Goal: Transaction & Acquisition: Purchase product/service

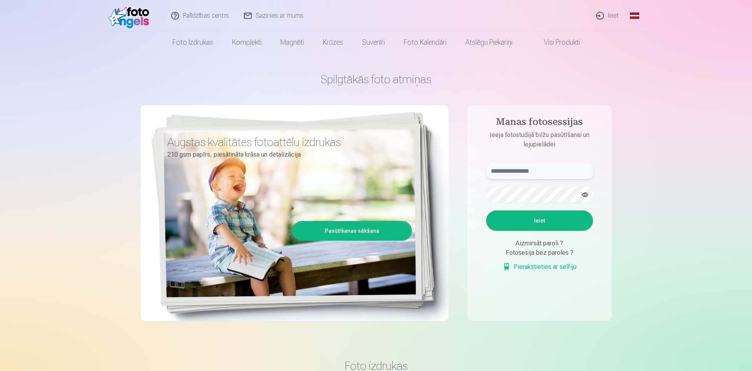
click at [519, 174] on input "text" at bounding box center [539, 171] width 107 height 16
type input "**********"
click at [486, 210] on button "Ieiet" at bounding box center [539, 220] width 107 height 20
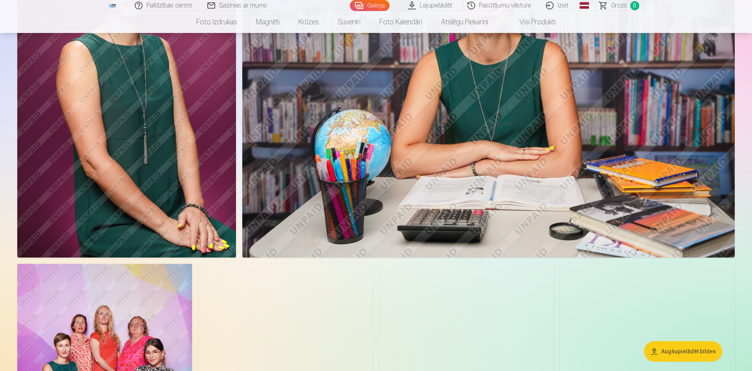
scroll to position [353, 0]
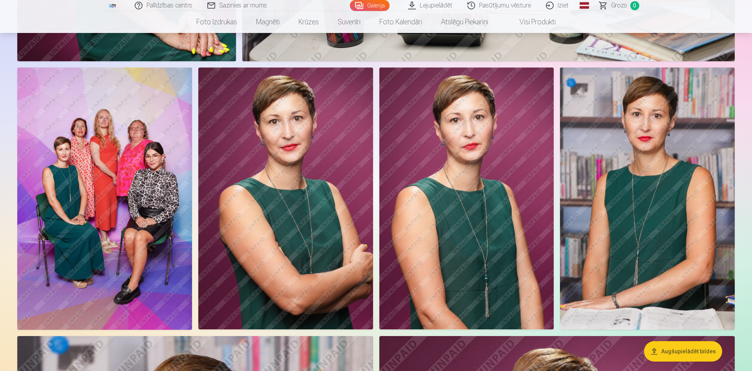
click at [101, 210] on img at bounding box center [104, 199] width 175 height 262
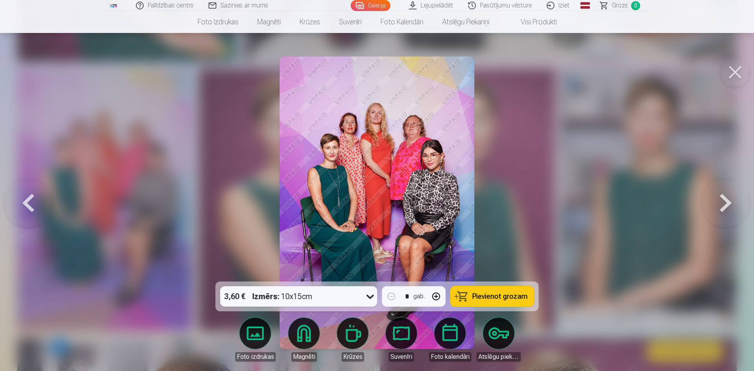
click at [503, 300] on span "Pievienot grozam" at bounding box center [499, 296] width 55 height 7
click at [382, 3] on link "Galerija" at bounding box center [371, 5] width 40 height 11
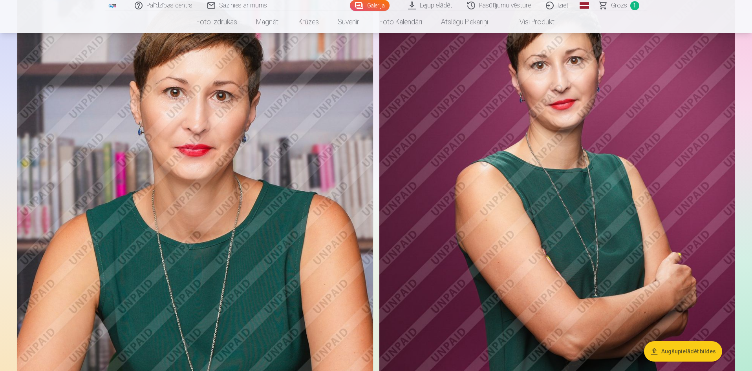
scroll to position [589, 0]
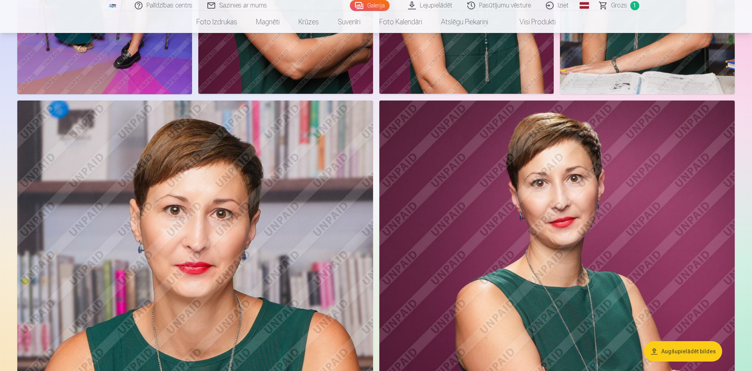
click at [206, 267] on img at bounding box center [195, 368] width 356 height 534
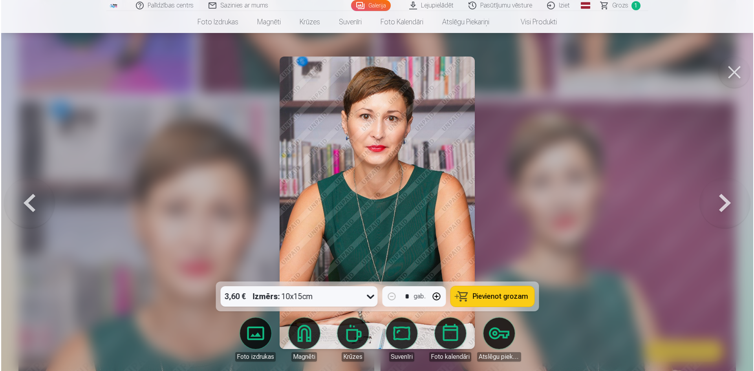
scroll to position [590, 0]
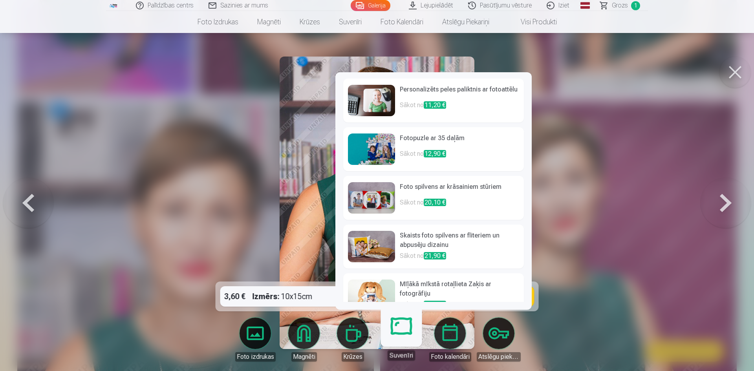
click at [399, 333] on link "Suvenīri" at bounding box center [401, 336] width 48 height 48
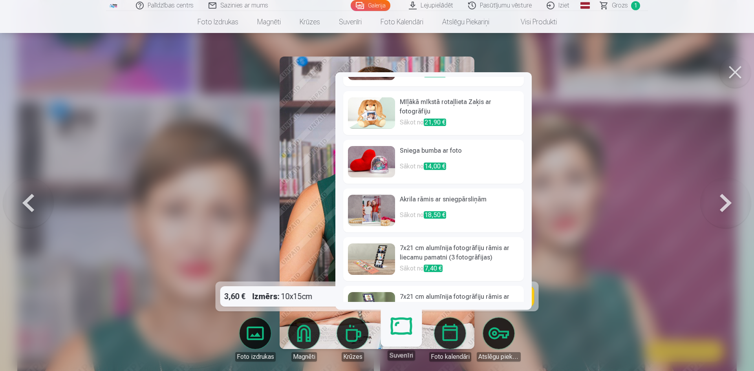
scroll to position [212, 0]
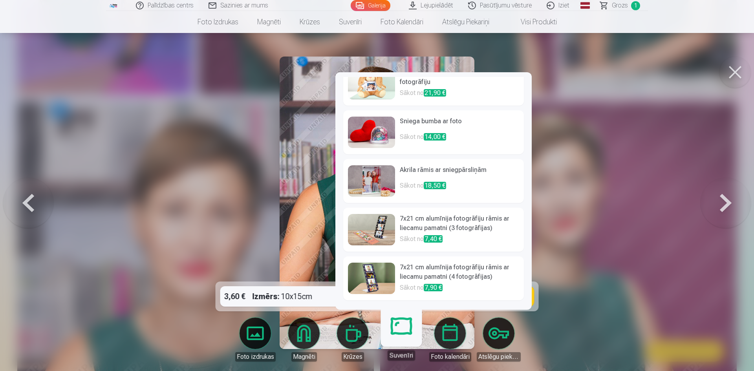
click at [421, 276] on h6 "7x21 cm alumīnija fotogrāfiju rāmis ar liecamu pamatni (4 fotogrāfijas)" at bounding box center [459, 273] width 119 height 20
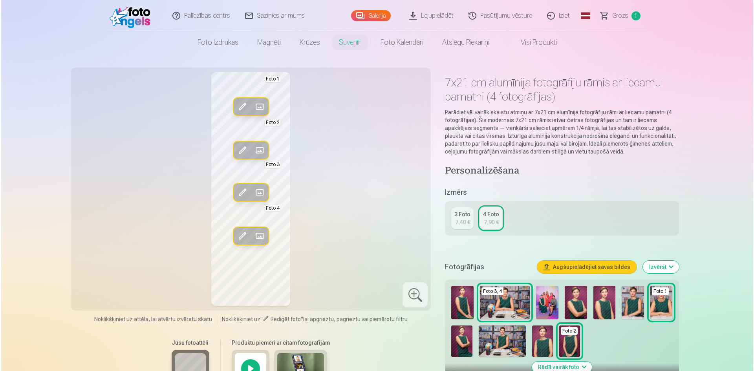
scroll to position [590, 0]
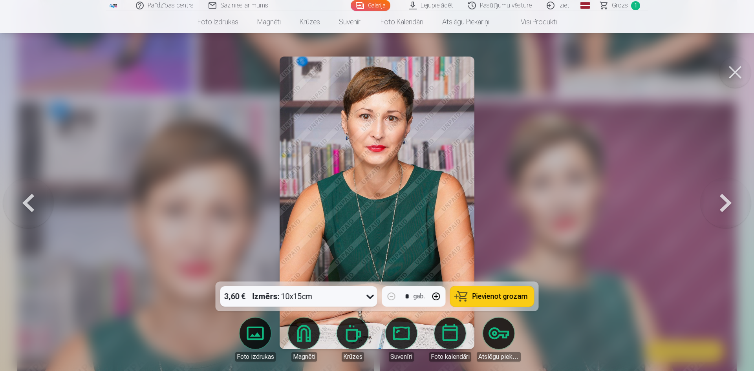
click at [481, 300] on span "Pievienot grozam" at bounding box center [499, 296] width 55 height 7
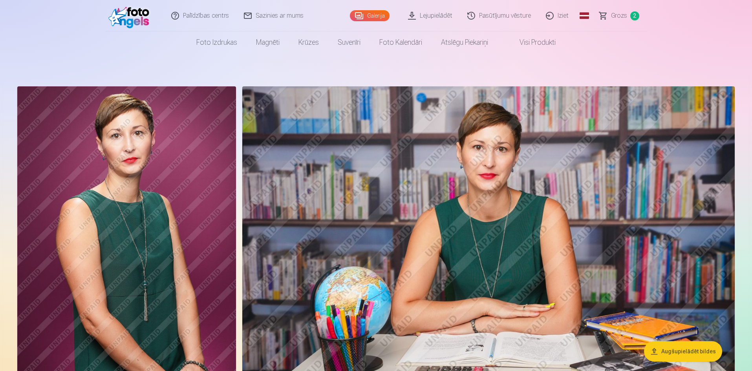
click at [174, 233] on img at bounding box center [126, 250] width 219 height 328
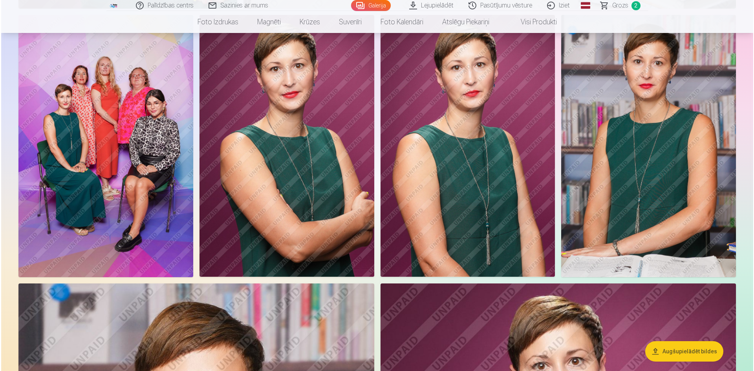
scroll to position [393, 0]
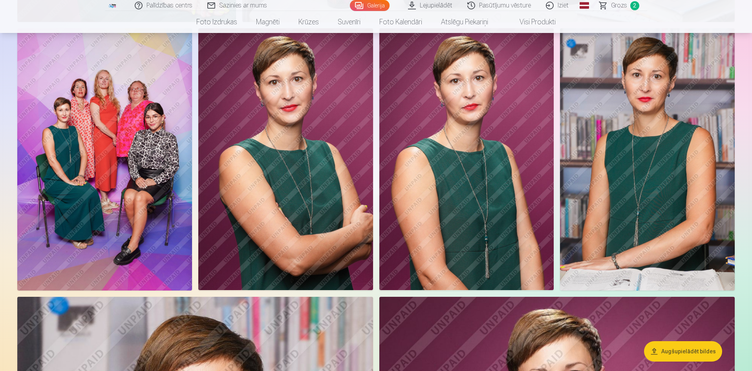
click at [685, 157] on img at bounding box center [647, 159] width 175 height 262
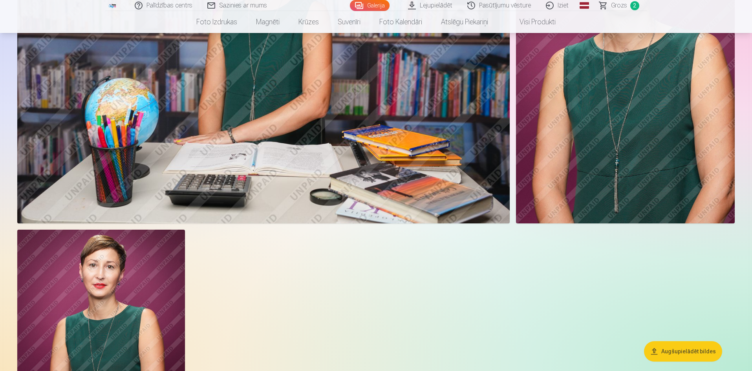
scroll to position [1217, 0]
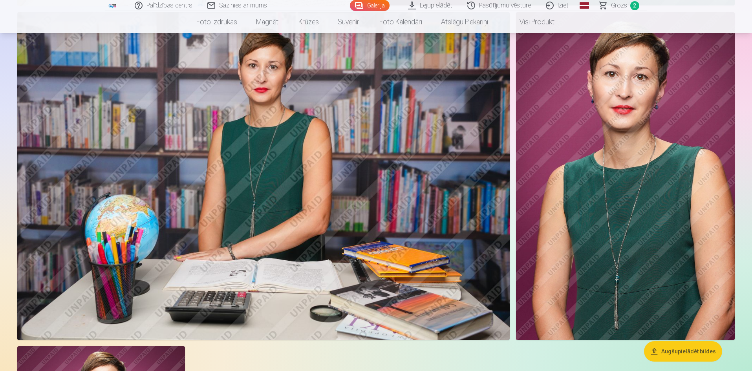
click at [295, 180] on img at bounding box center [263, 176] width 492 height 328
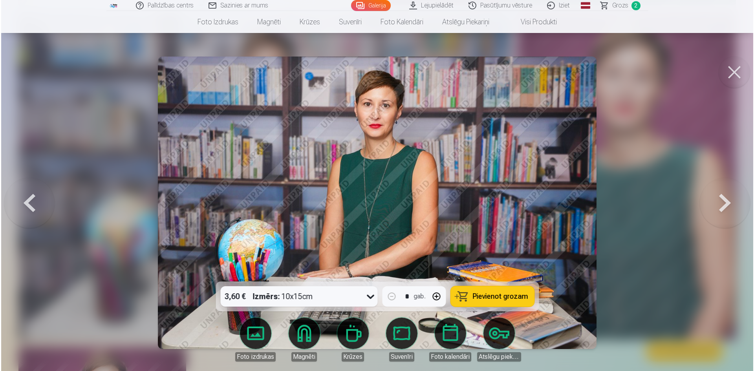
scroll to position [1219, 0]
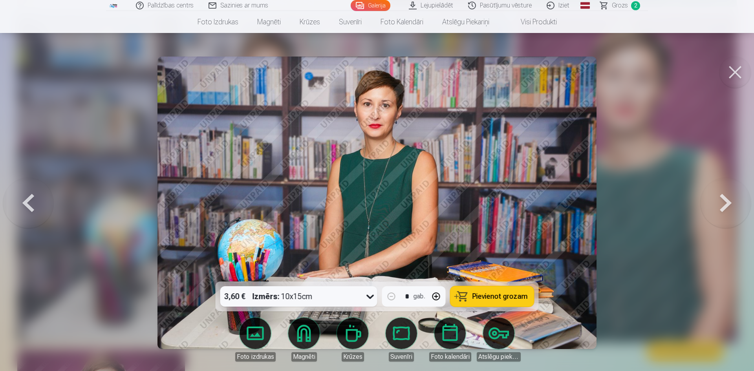
click at [503, 298] on span "Pievienot grozam" at bounding box center [499, 296] width 55 height 7
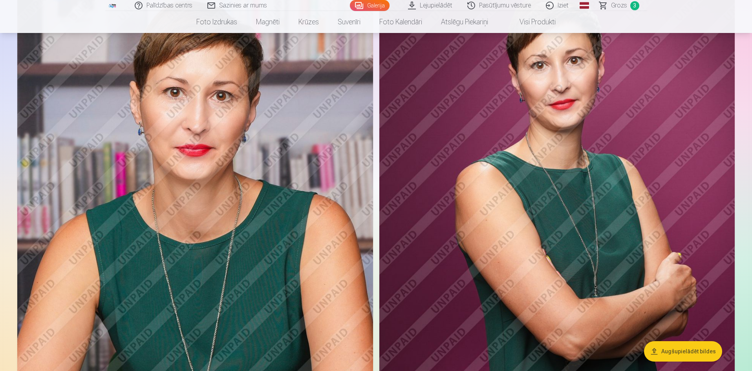
scroll to position [589, 0]
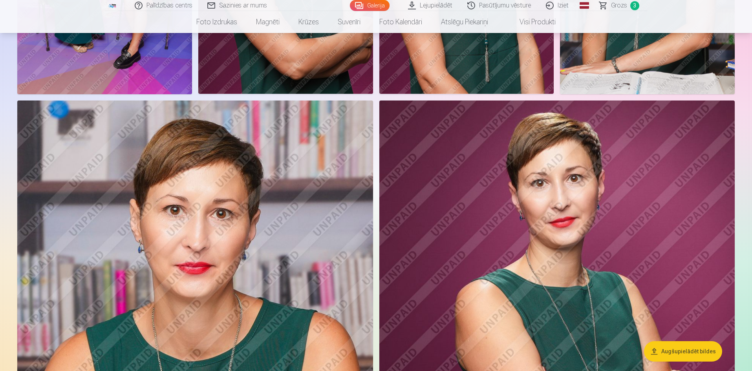
click at [625, 289] on img at bounding box center [556, 368] width 355 height 534
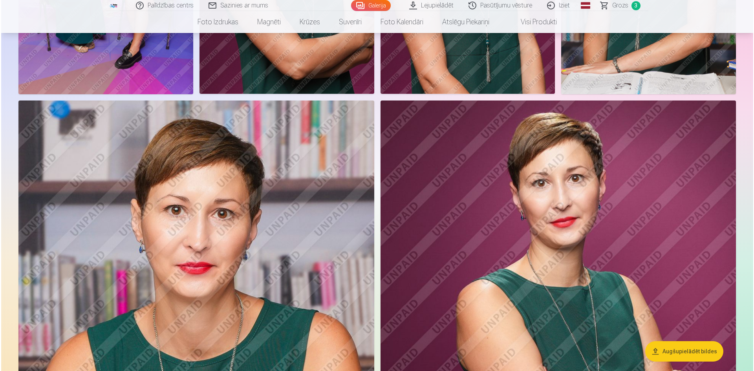
scroll to position [590, 0]
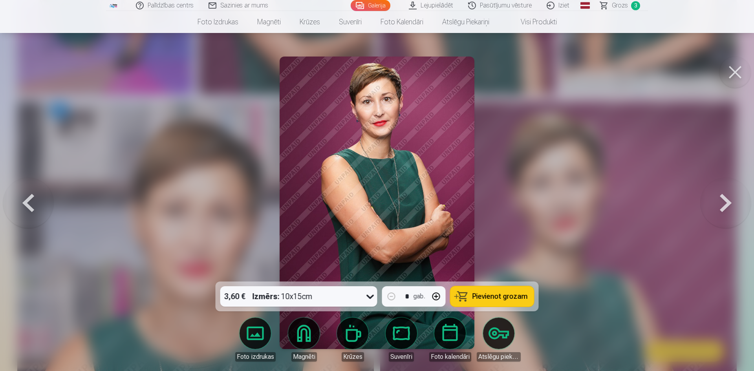
click at [250, 338] on link "Foto izdrukas" at bounding box center [255, 340] width 44 height 44
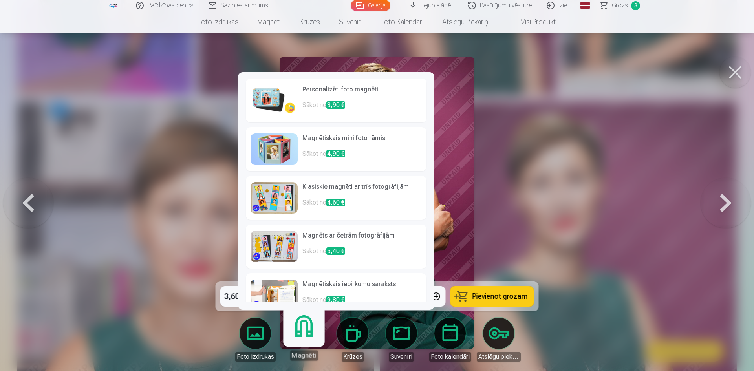
click at [301, 333] on link "Magnēti" at bounding box center [304, 336] width 48 height 48
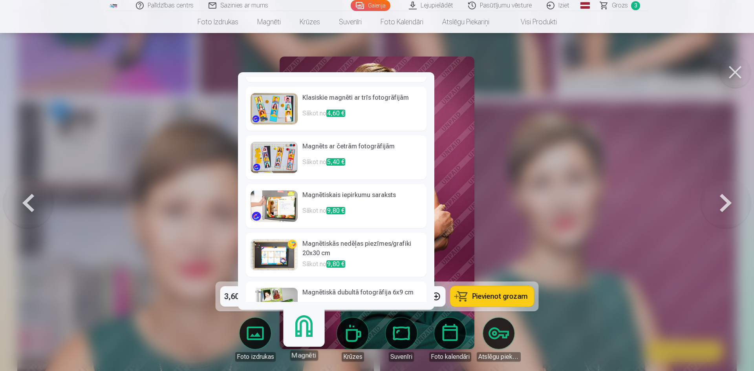
scroll to position [75, 0]
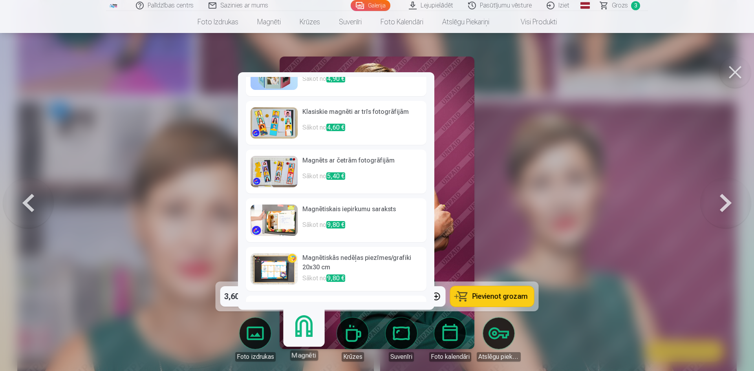
click at [275, 128] on img at bounding box center [273, 122] width 47 height 31
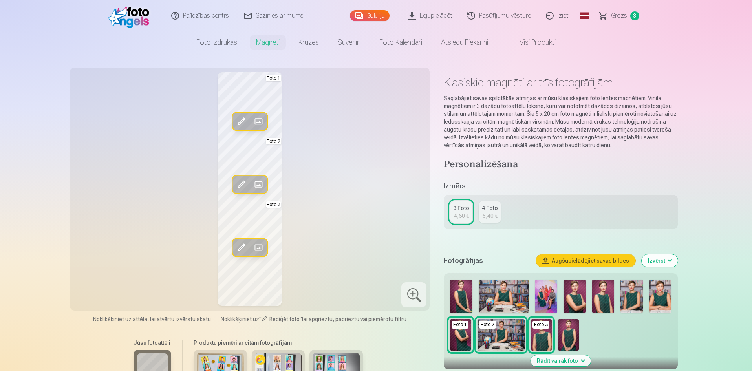
click at [258, 247] on span at bounding box center [258, 247] width 13 height 13
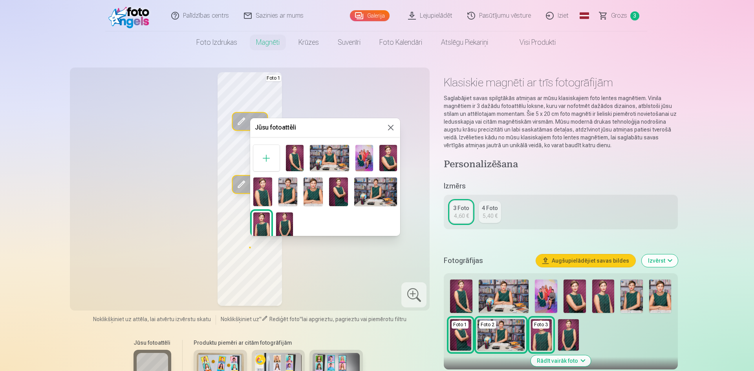
click at [311, 190] on img at bounding box center [312, 191] width 19 height 29
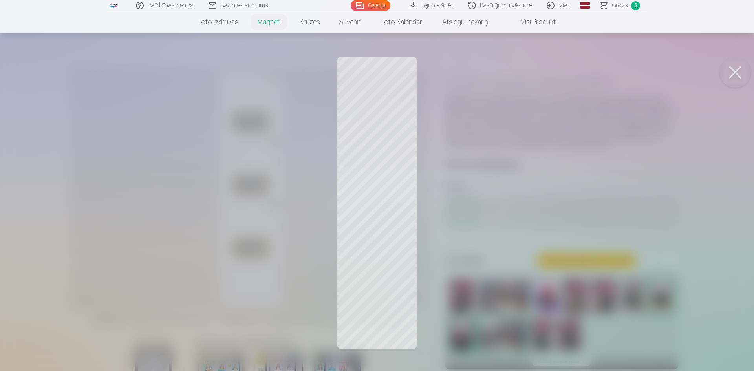
scroll to position [590, 0]
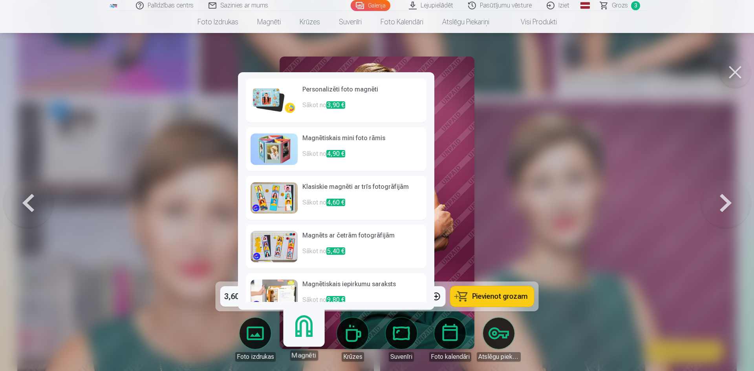
click at [336, 207] on p "Sākot no 4,60 €" at bounding box center [361, 206] width 119 height 16
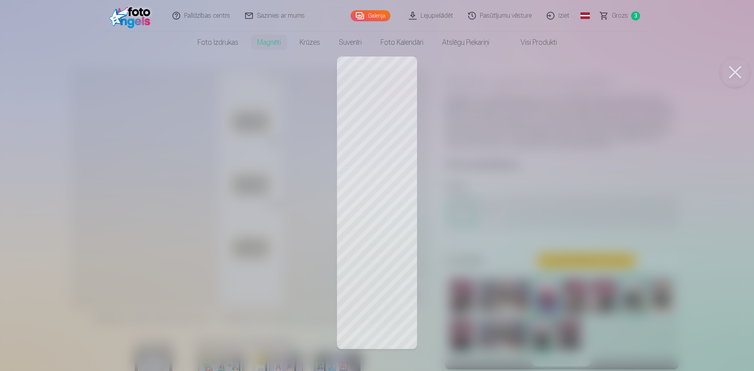
click at [393, 116] on div at bounding box center [377, 185] width 754 height 371
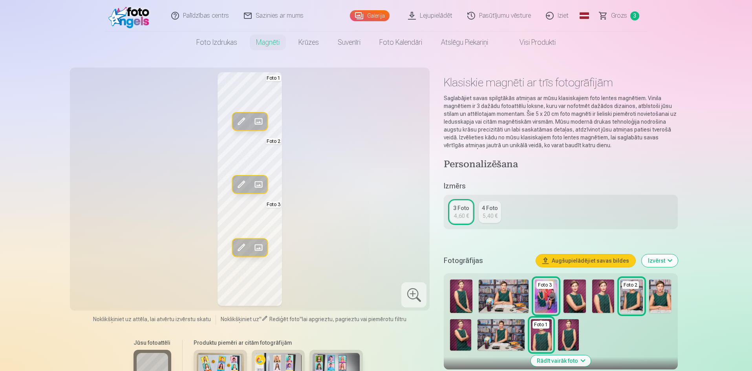
click at [261, 122] on span at bounding box center [258, 121] width 13 height 13
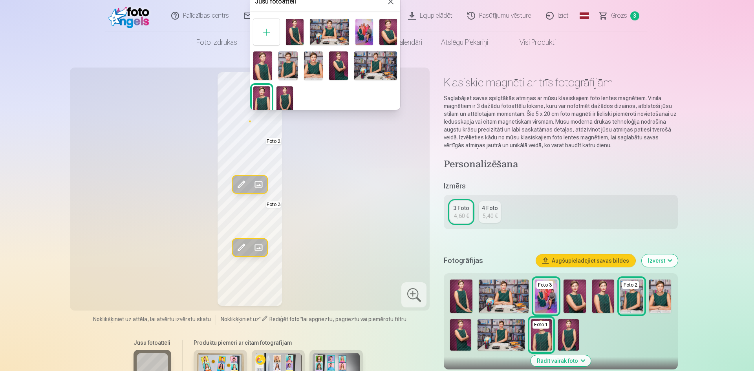
click at [330, 35] on img at bounding box center [330, 32] width 40 height 26
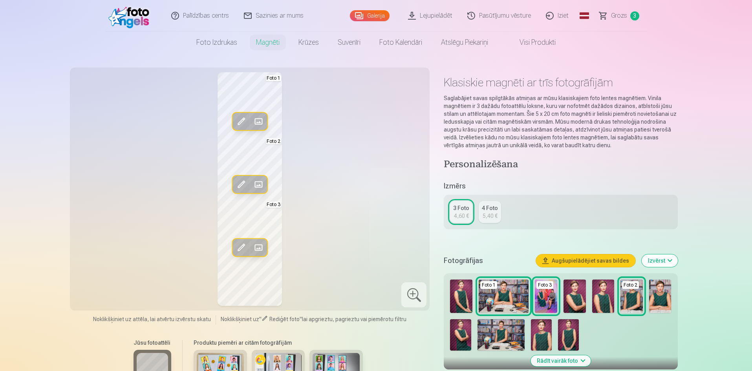
click at [260, 186] on span at bounding box center [258, 184] width 13 height 13
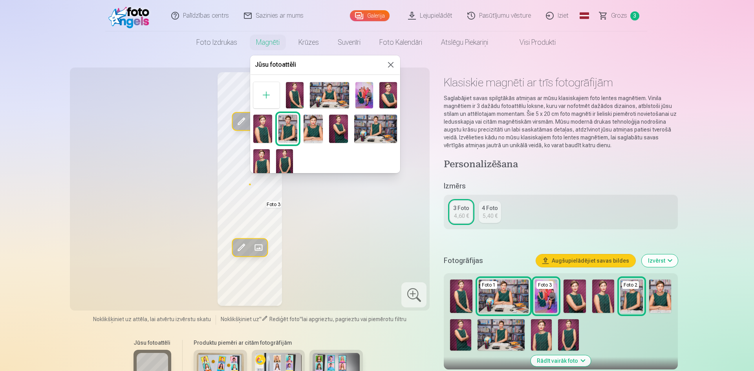
click at [342, 135] on img at bounding box center [338, 129] width 19 height 29
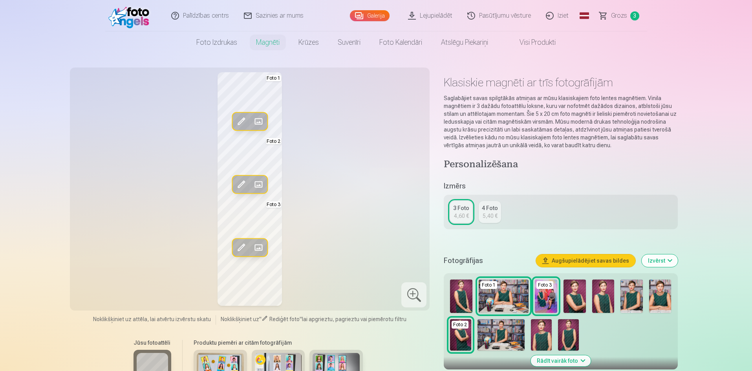
click at [261, 244] on span at bounding box center [258, 247] width 13 height 13
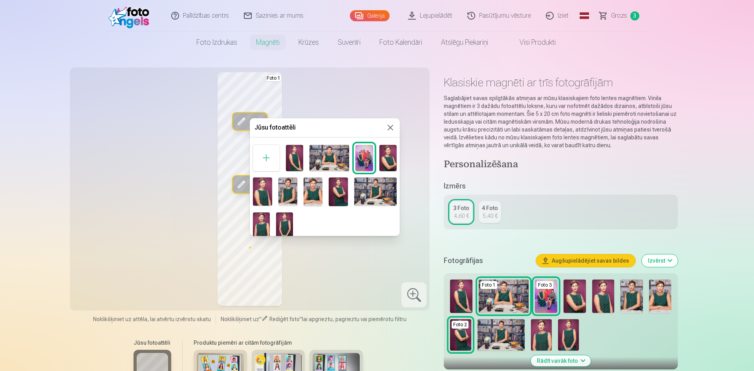
click at [374, 191] on img at bounding box center [375, 191] width 43 height 28
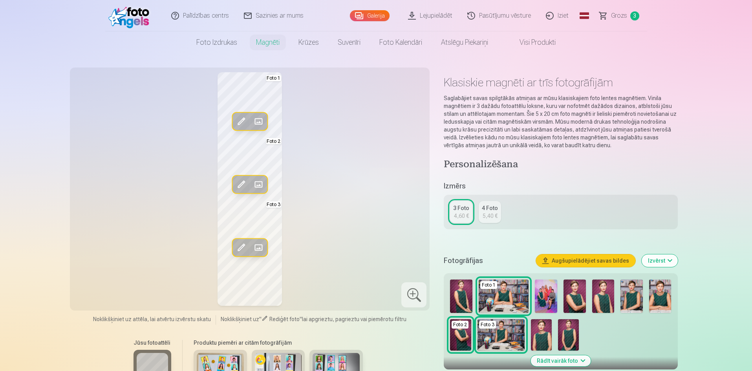
click at [317, 223] on div "Rediģēt foto Aizstāt Foto 1 Rediģēt foto Aizstāt Foto 2 Rediģēt foto Aizstāt Fo…" at bounding box center [250, 189] width 351 height 234
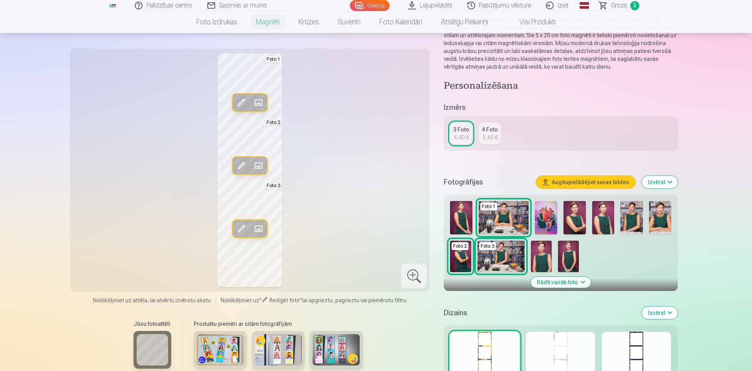
scroll to position [196, 0]
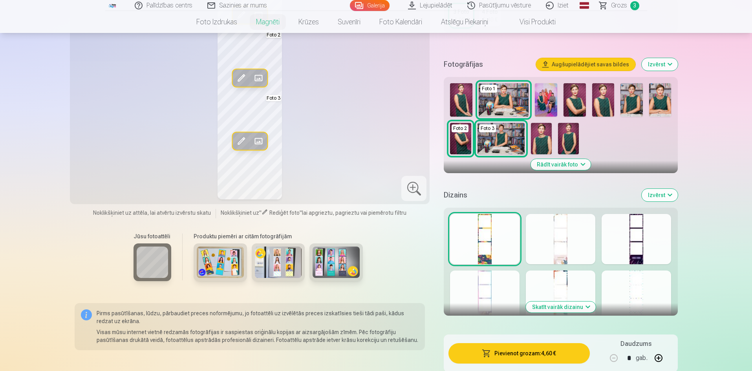
click at [549, 241] on div at bounding box center [560, 239] width 69 height 50
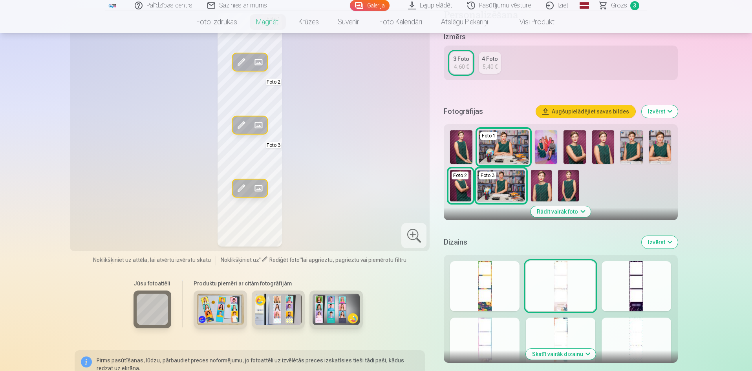
scroll to position [157, 0]
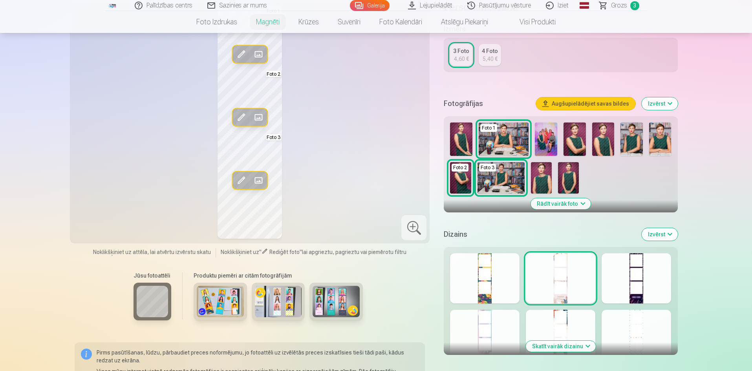
click at [651, 279] on div at bounding box center [635, 278] width 69 height 50
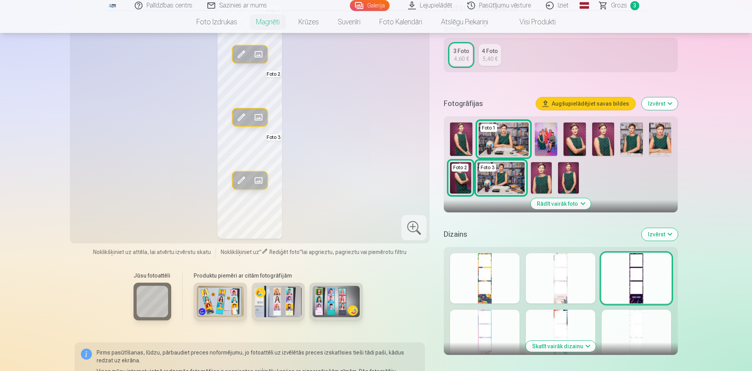
click at [491, 336] on div at bounding box center [484, 335] width 69 height 50
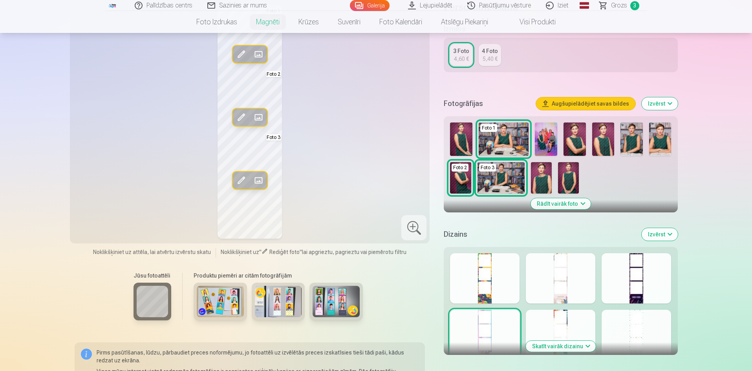
click at [564, 322] on div at bounding box center [560, 335] width 69 height 50
click at [635, 321] on div at bounding box center [635, 335] width 69 height 50
click at [640, 277] on div at bounding box center [635, 278] width 69 height 50
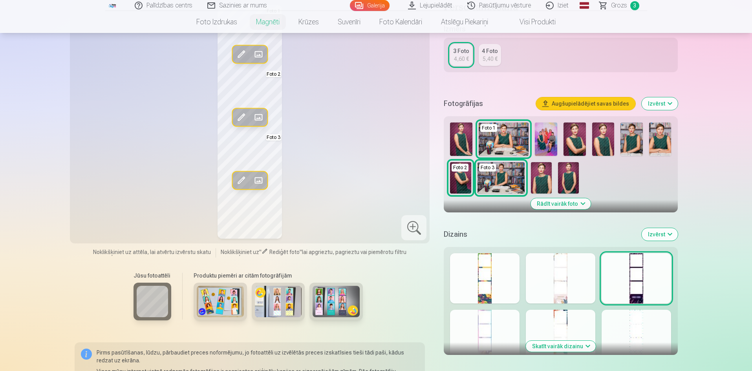
click at [560, 285] on div at bounding box center [560, 278] width 69 height 50
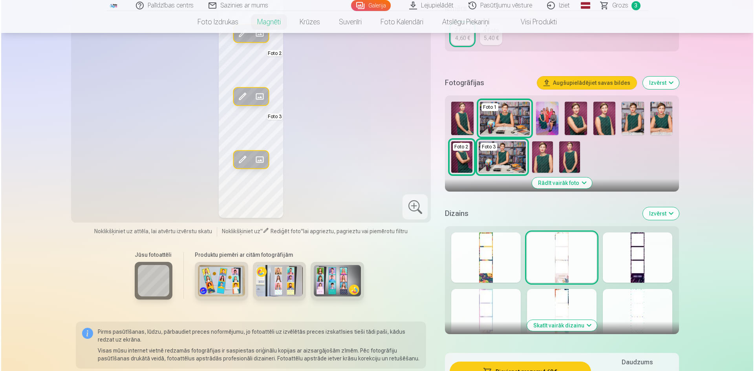
scroll to position [236, 0]
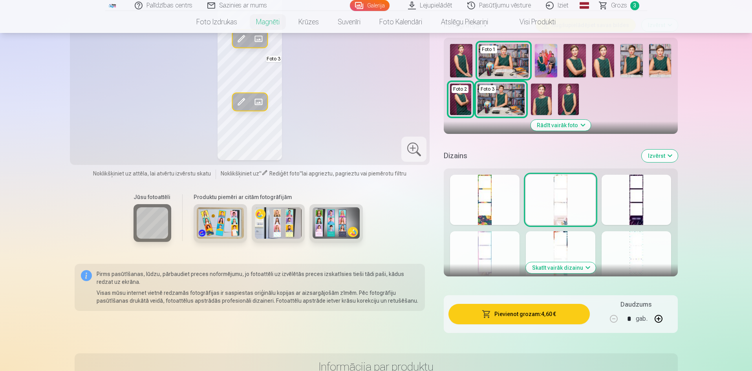
click at [539, 314] on button "Pievienot grozam : 4,60 €" at bounding box center [518, 314] width 141 height 20
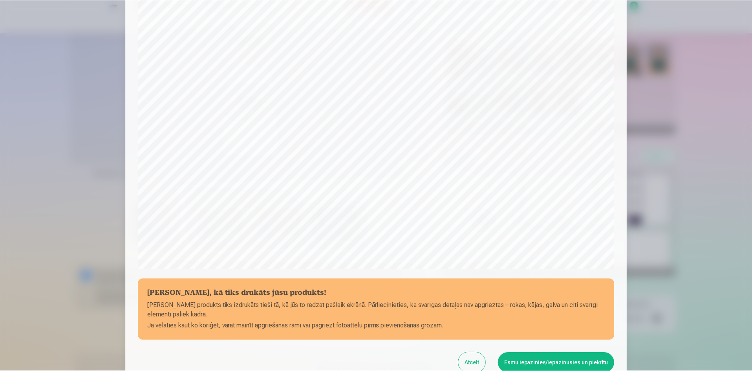
scroll to position [118, 0]
click at [553, 362] on button "Esmu iepazinies/iepazinusies un piekrītu" at bounding box center [557, 362] width 117 height 20
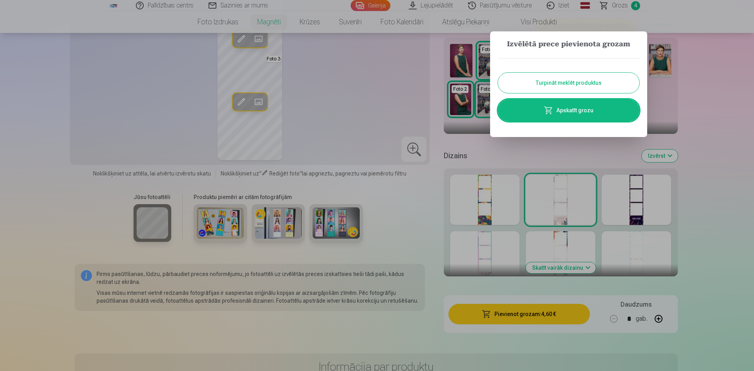
click at [575, 114] on link "Apskatīt grozu" at bounding box center [568, 110] width 141 height 22
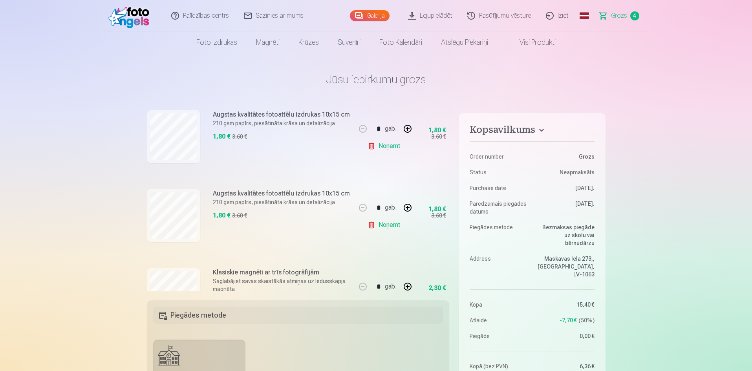
scroll to position [110, 0]
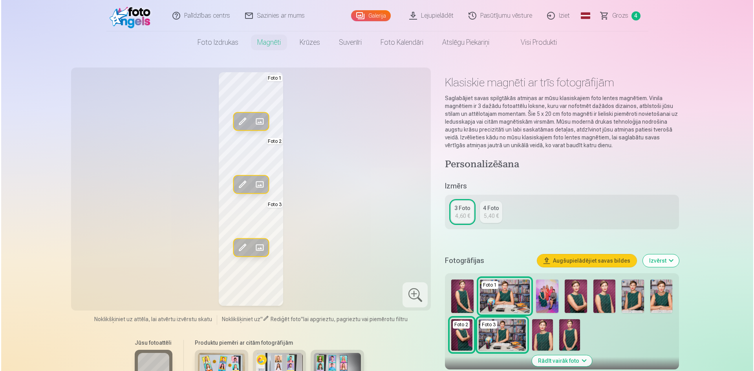
scroll to position [590, 0]
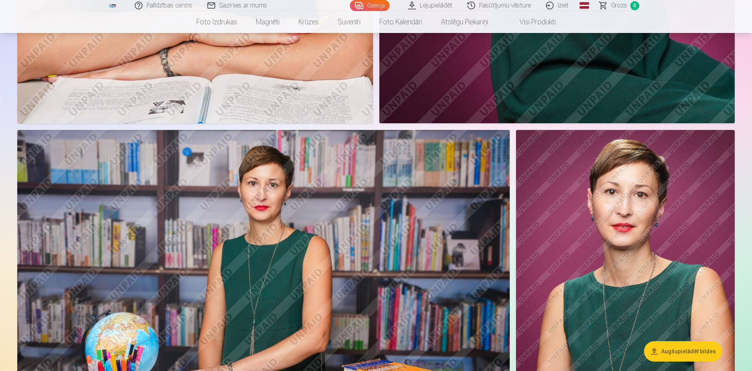
scroll to position [864, 0]
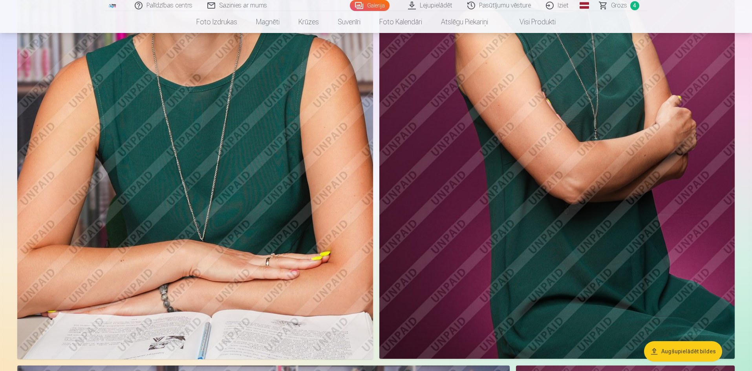
click at [623, 6] on span "Grozs" at bounding box center [619, 5] width 16 height 9
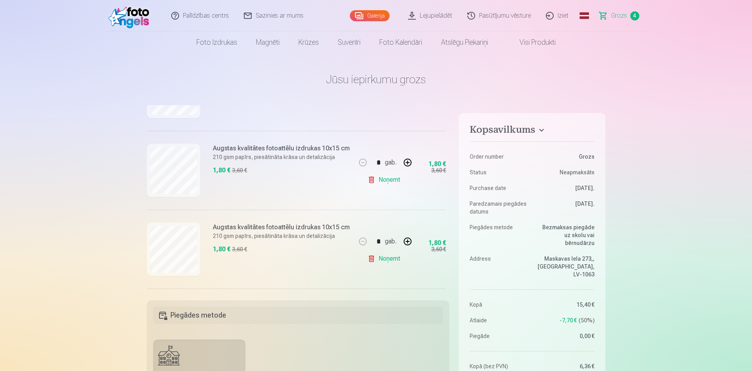
scroll to position [188, 0]
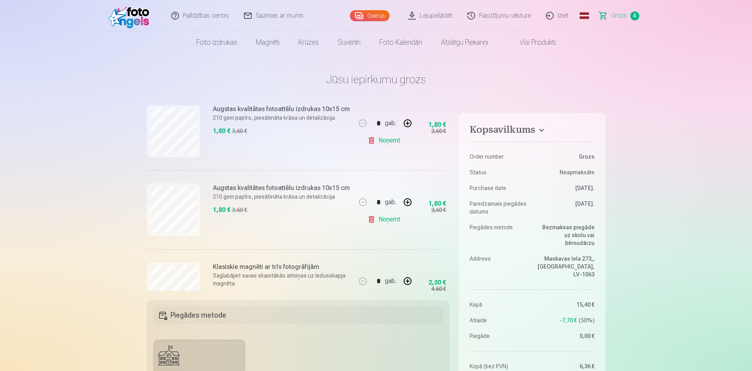
click at [386, 141] on link "Noņemt" at bounding box center [385, 141] width 36 height 16
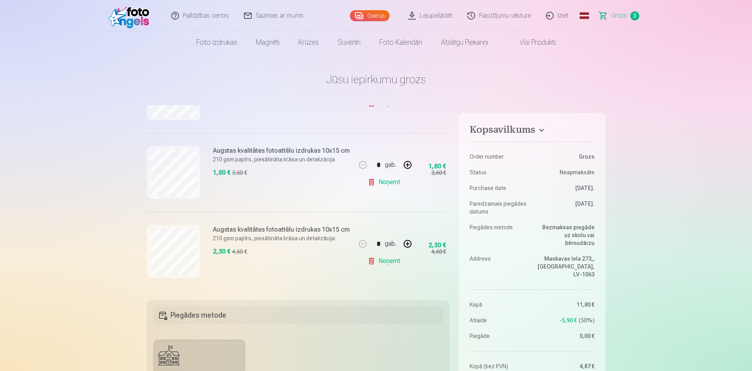
scroll to position [149, 0]
click at [381, 178] on link "Noņemt" at bounding box center [385, 182] width 36 height 16
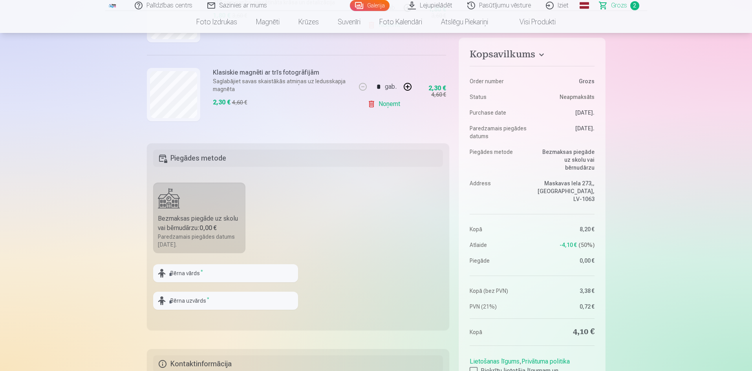
scroll to position [353, 0]
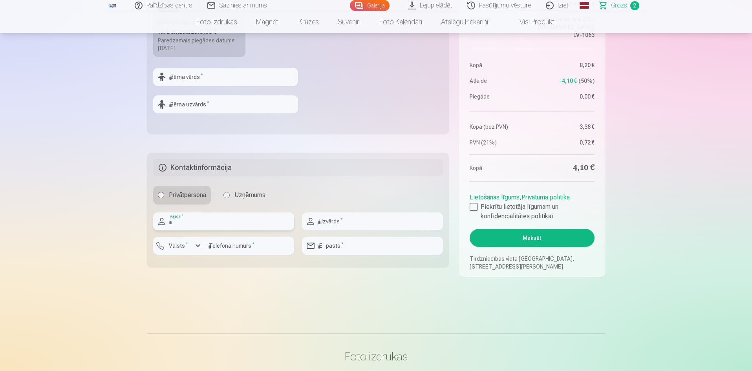
click at [240, 221] on input "text" at bounding box center [223, 221] width 141 height 18
type input "******"
click at [365, 219] on input "text" at bounding box center [372, 221] width 141 height 18
type input "********"
click at [241, 249] on input "number" at bounding box center [249, 246] width 90 height 18
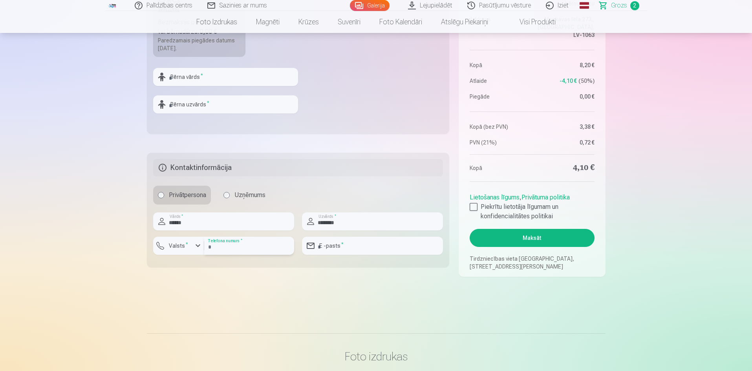
type input "********"
click at [344, 245] on input "email" at bounding box center [372, 246] width 141 height 18
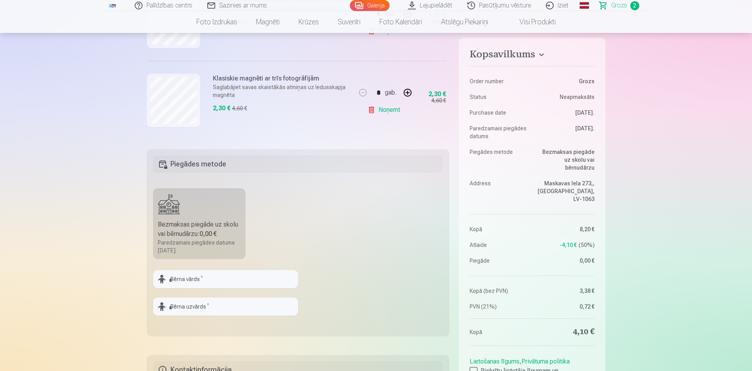
scroll to position [275, 0]
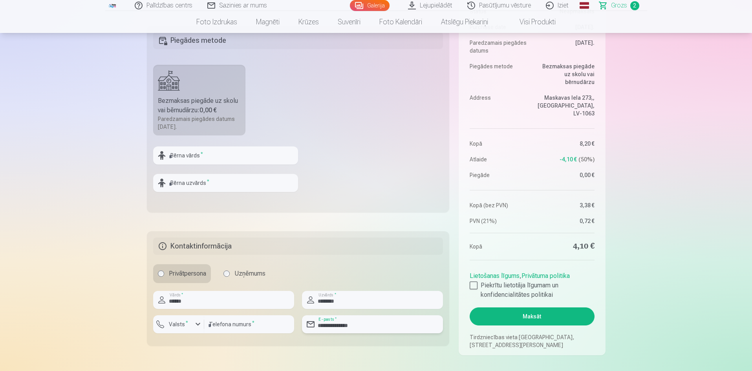
type input "**********"
click at [547, 317] on button "Maksāt" at bounding box center [532, 316] width 124 height 18
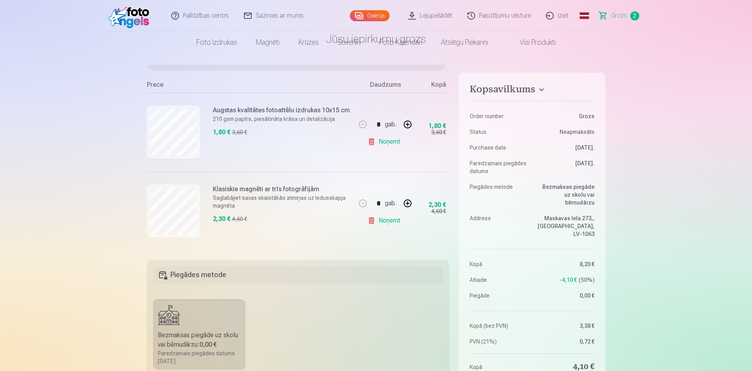
scroll to position [0, 0]
